Goal: Find specific page/section: Find specific page/section

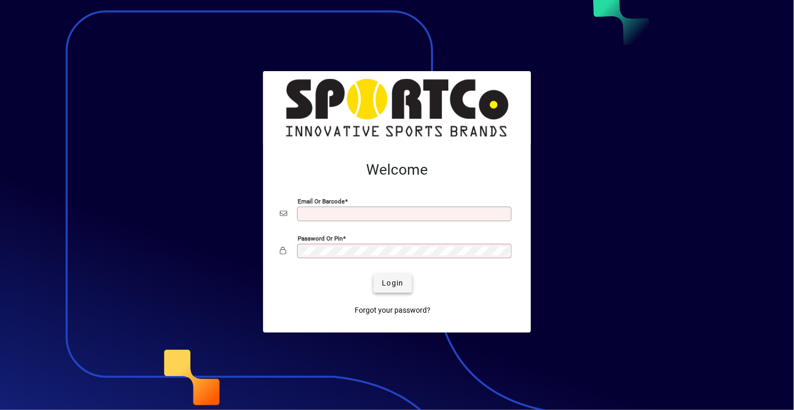
type input "**********"
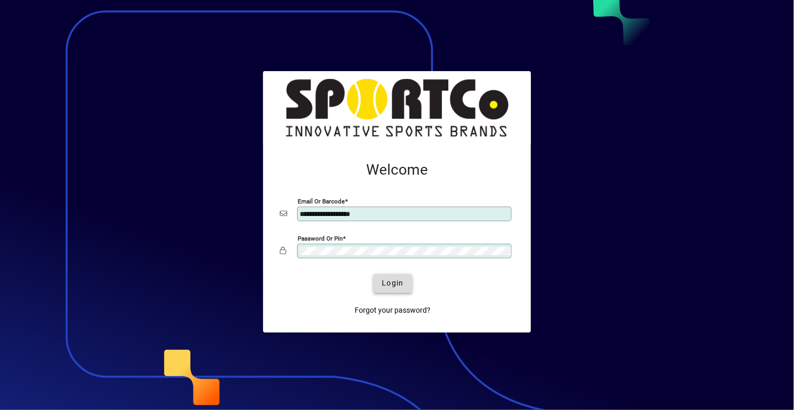
click at [390, 282] on span "Login" at bounding box center [392, 283] width 21 height 11
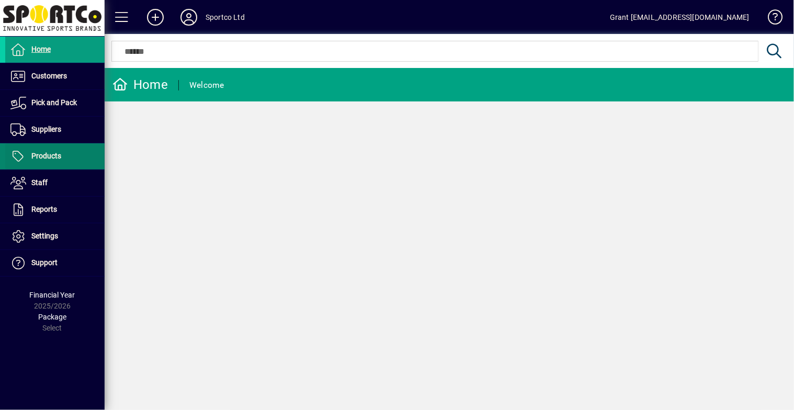
click at [54, 152] on span "Products" at bounding box center [46, 156] width 30 height 8
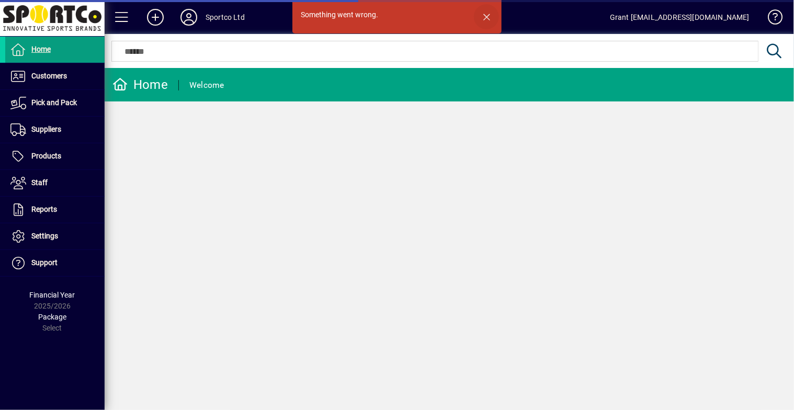
click at [490, 16] on span "button" at bounding box center [486, 16] width 25 height 25
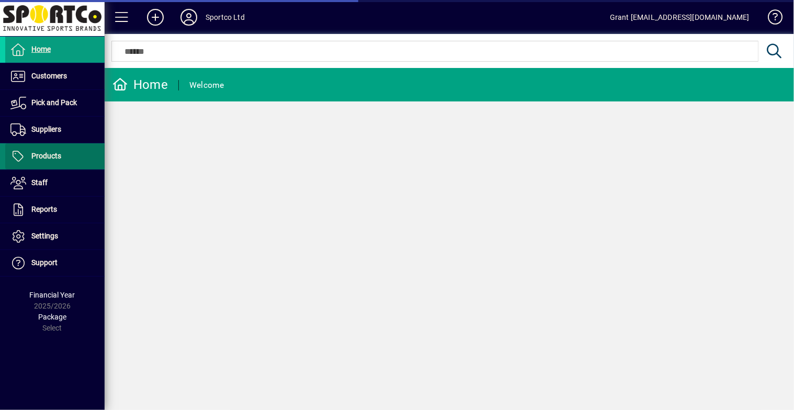
click at [44, 154] on span "Products" at bounding box center [46, 156] width 30 height 8
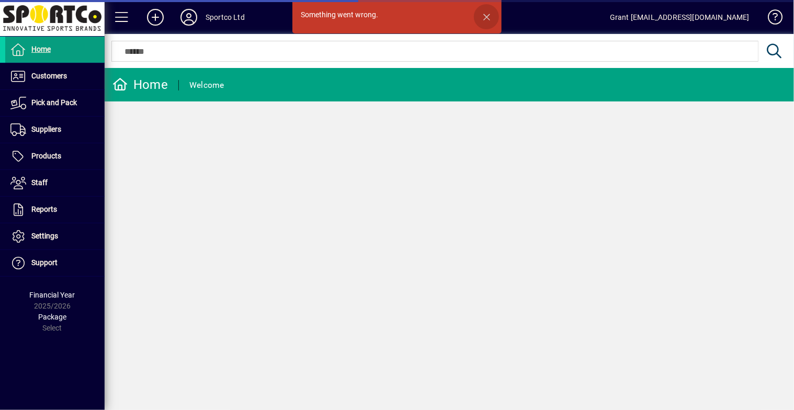
click at [487, 16] on span "button" at bounding box center [486, 16] width 25 height 25
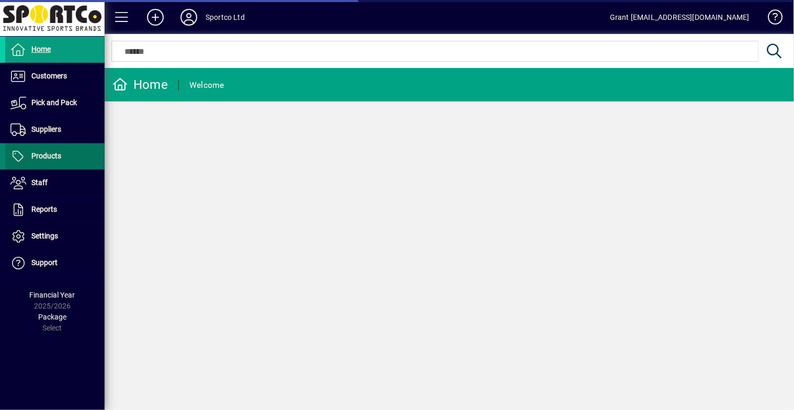
click at [52, 160] on span "Products" at bounding box center [33, 156] width 56 height 13
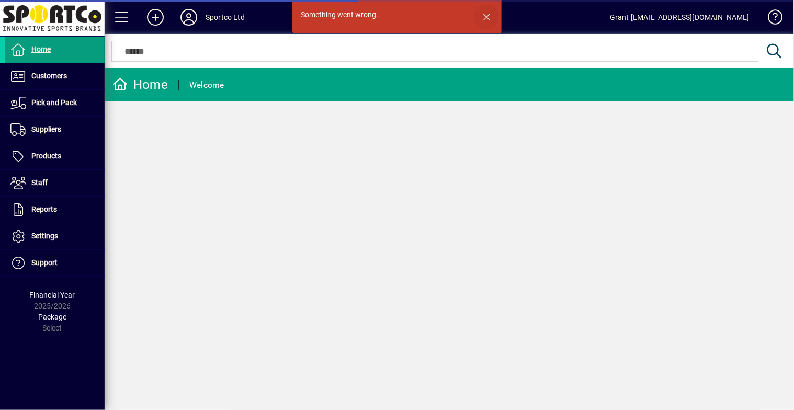
click at [486, 15] on span "button" at bounding box center [486, 16] width 25 height 25
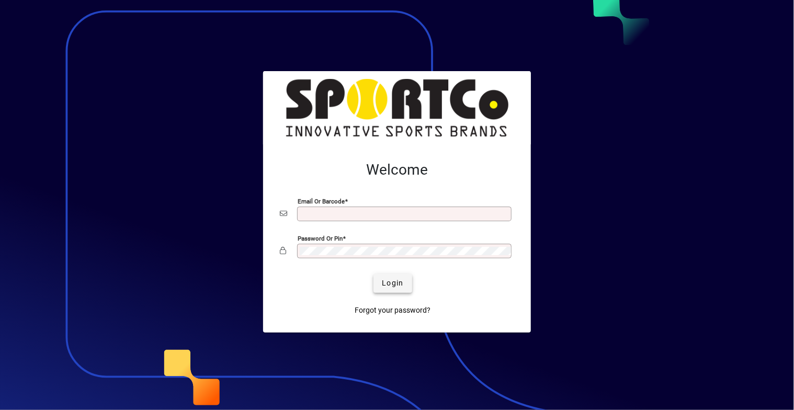
type input "**********"
click at [391, 283] on span "Login" at bounding box center [392, 283] width 21 height 11
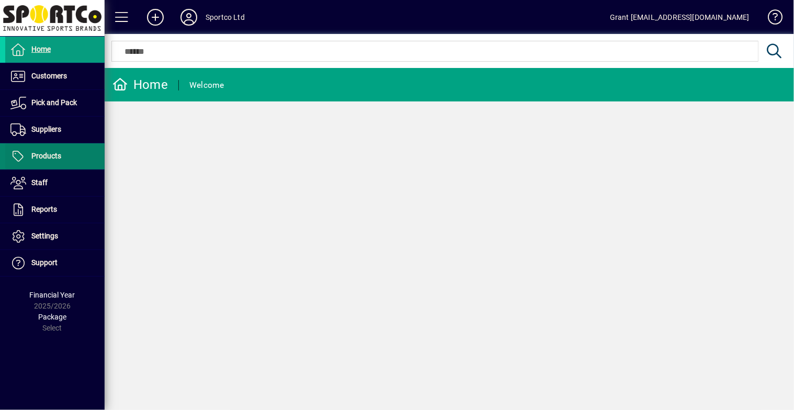
click at [46, 154] on span "Products" at bounding box center [46, 156] width 30 height 8
